Goal: Find specific page/section: Find specific page/section

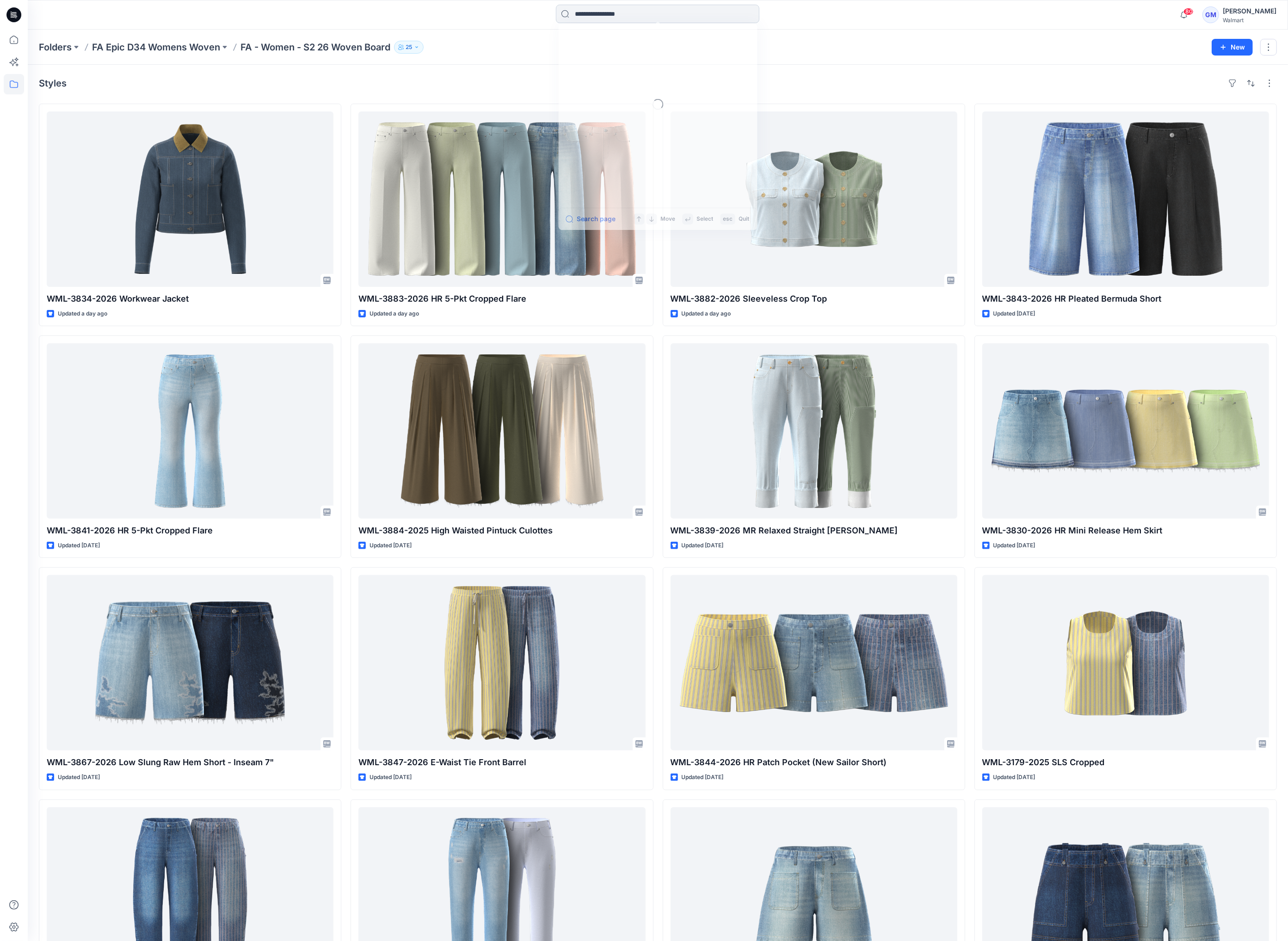
click at [593, 18] on input at bounding box center [658, 14] width 204 height 19
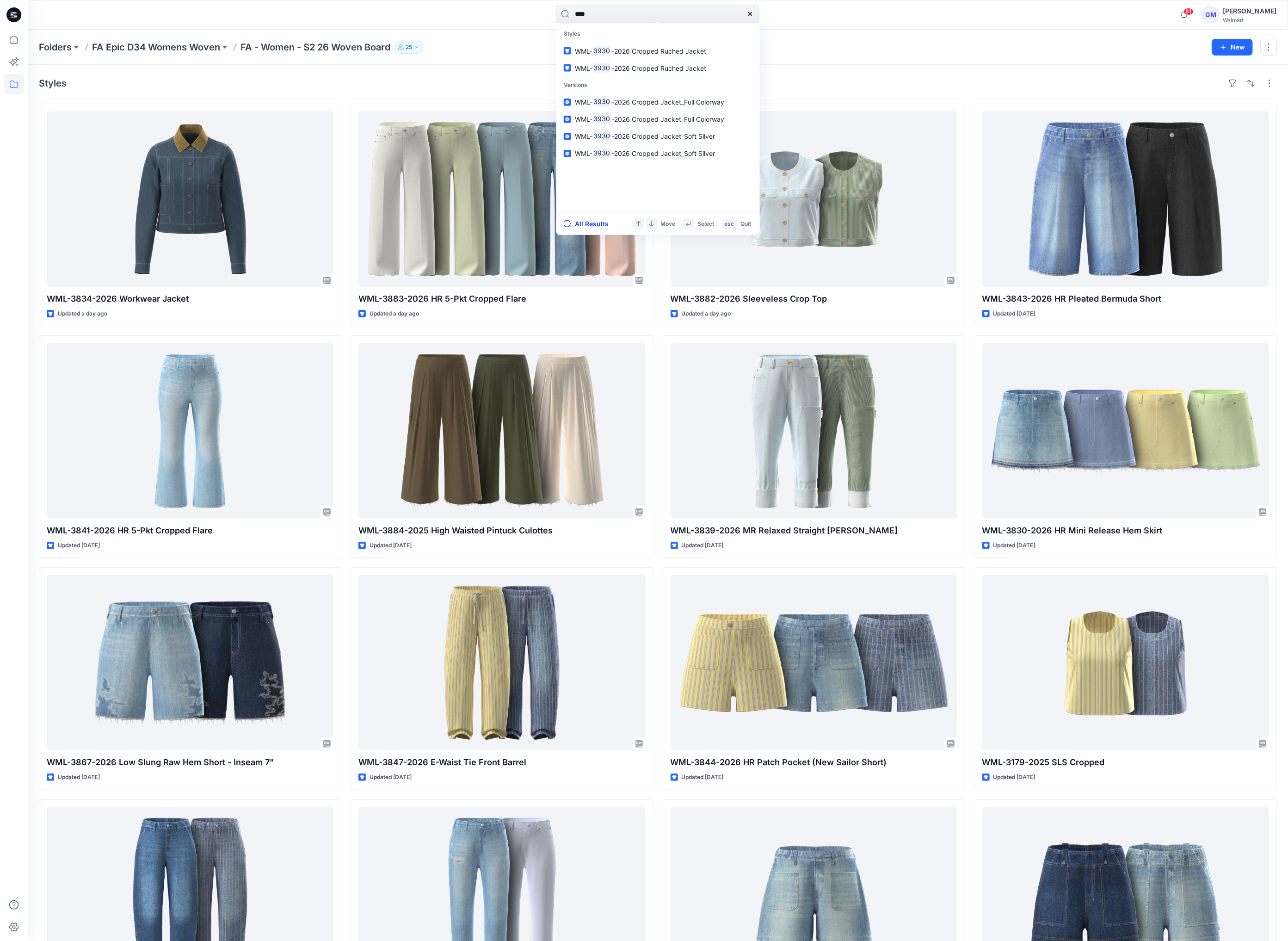
type input "****"
click at [596, 222] on button "All Results" at bounding box center [589, 224] width 51 height 11
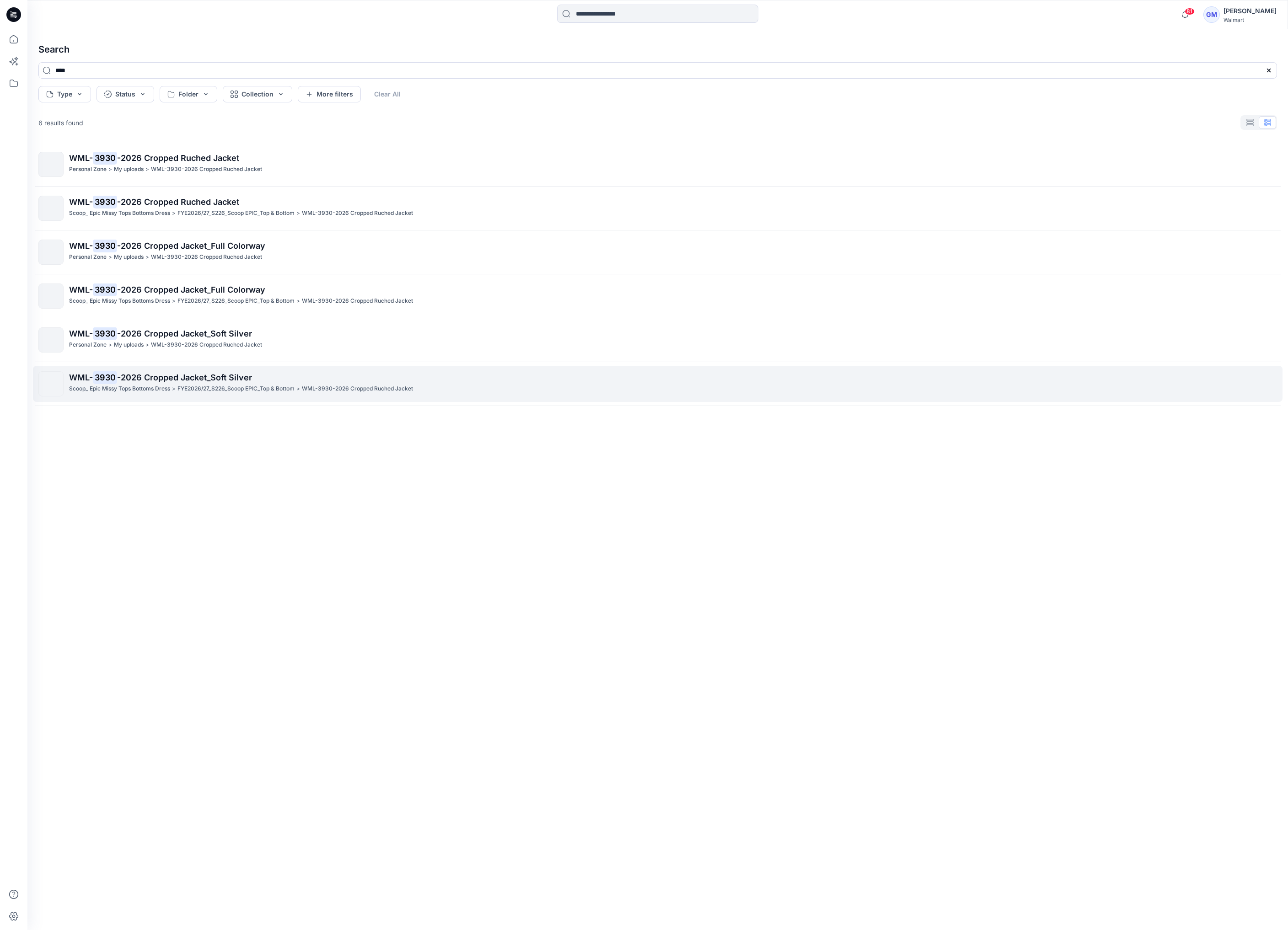
click at [230, 384] on p "WML- 3930 -2026 Cropped Jacket_Soft Silver" at bounding box center [672, 377] width 1207 height 13
